Goal: Task Accomplishment & Management: Use online tool/utility

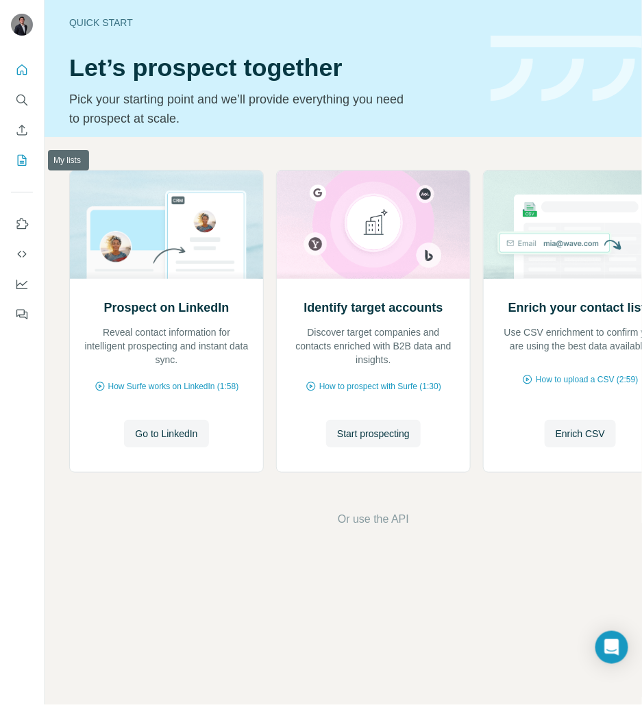
click at [24, 161] on icon "My lists" at bounding box center [22, 160] width 14 height 14
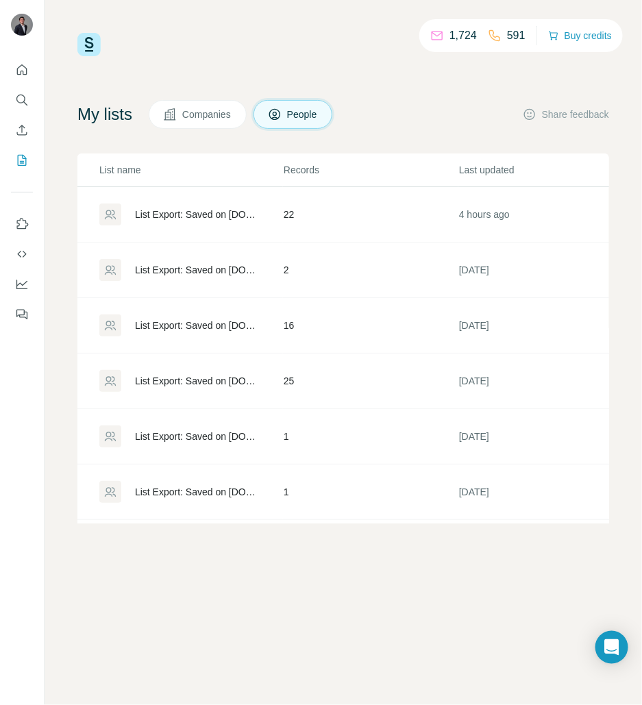
click at [190, 219] on div "List Export: Saved on [DOMAIN_NAME] - [DATE] 12:12" at bounding box center [197, 215] width 125 height 14
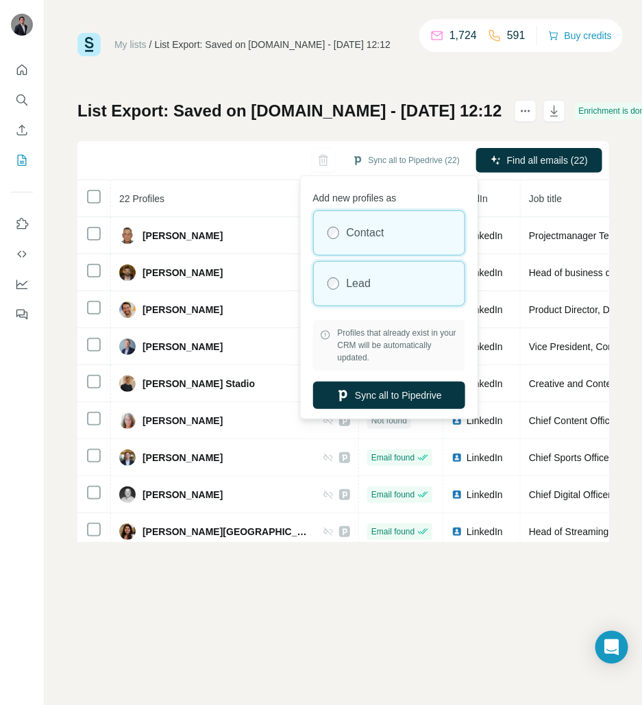
click at [402, 282] on div "Lead" at bounding box center [389, 284] width 151 height 44
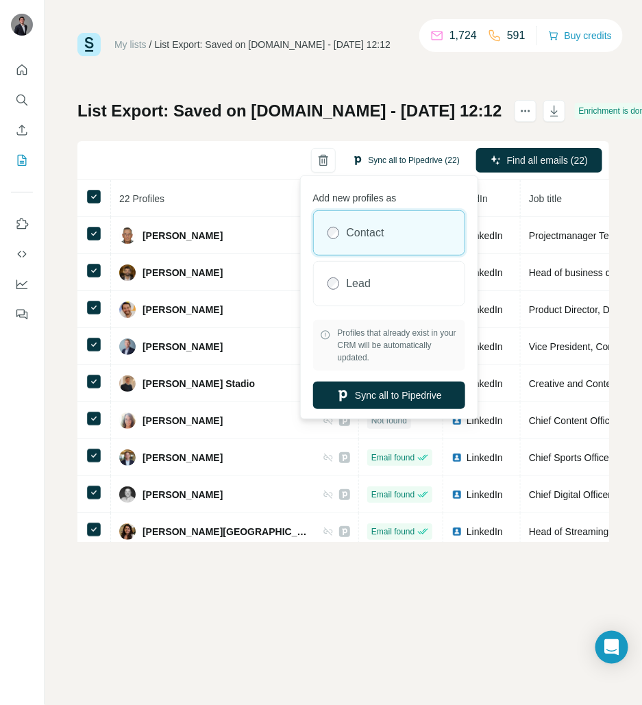
click at [393, 164] on button "Sync all to Pipedrive (22)" at bounding box center [406, 160] width 127 height 21
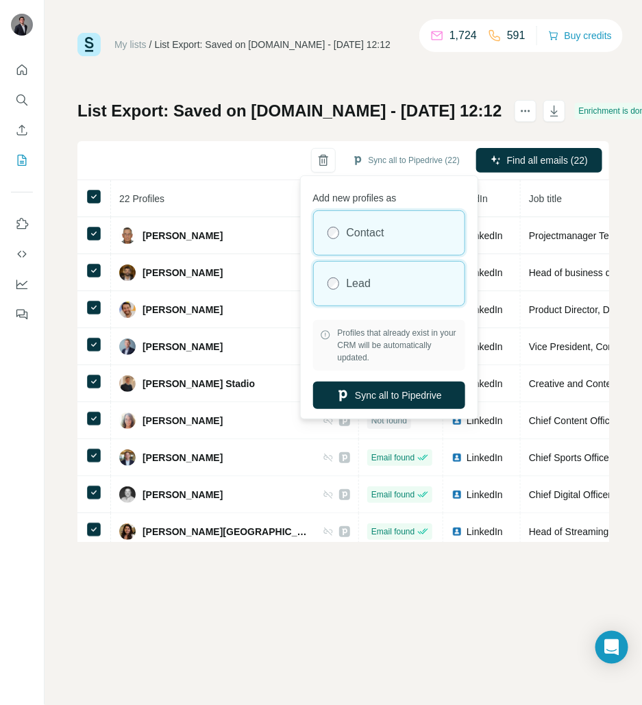
click at [384, 282] on div "Lead" at bounding box center [389, 284] width 151 height 44
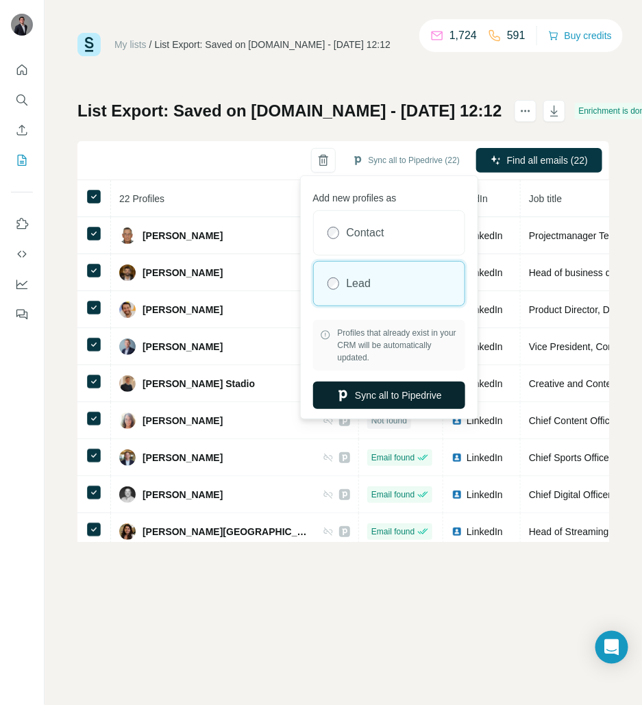
click at [401, 394] on button "Sync all to Pipedrive" at bounding box center [389, 395] width 152 height 27
